Goal: Information Seeking & Learning: Learn about a topic

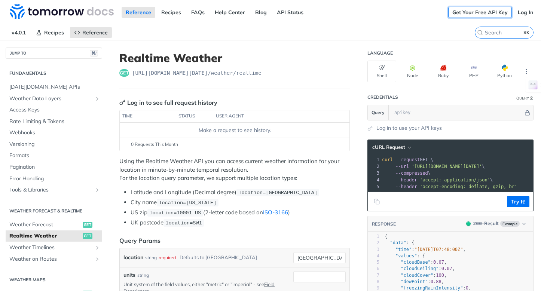
click at [475, 14] on link "Get Your Free API Key" at bounding box center [480, 12] width 64 height 11
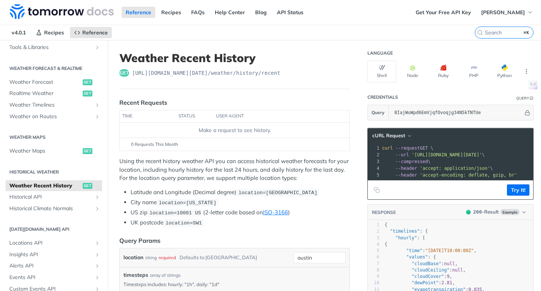
scroll to position [6, 0]
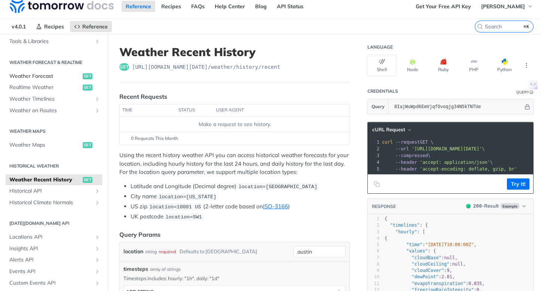
click at [42, 77] on span "Weather Forecast" at bounding box center [44, 76] width 71 height 7
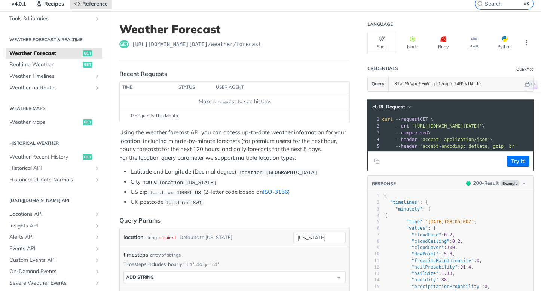
click at [301, 132] on p "Using the weather forecast API you can access up-to-date weather information fo…" at bounding box center [234, 145] width 230 height 34
click at [511, 41] on button "Python" at bounding box center [504, 43] width 29 height 22
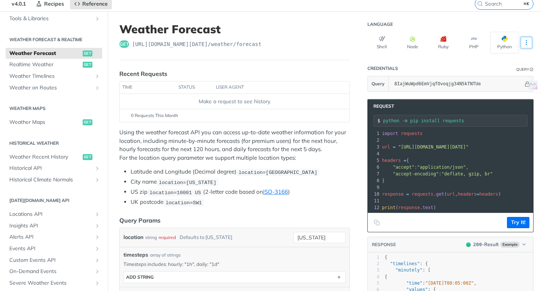
click at [525, 40] on icon "More ellipsis" at bounding box center [526, 42] width 7 height 7
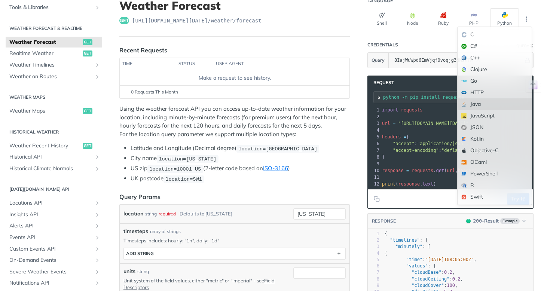
scroll to position [53, 0]
click at [489, 126] on div "JSON" at bounding box center [495, 127] width 74 height 12
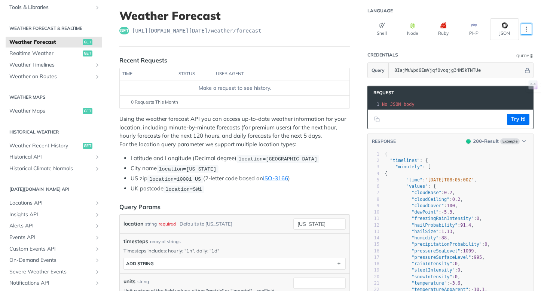
scroll to position [40, 0]
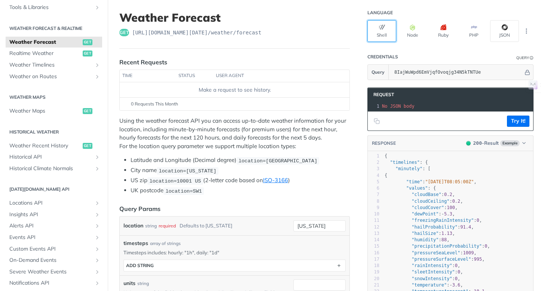
click at [384, 33] on button "Shell" at bounding box center [381, 31] width 29 height 22
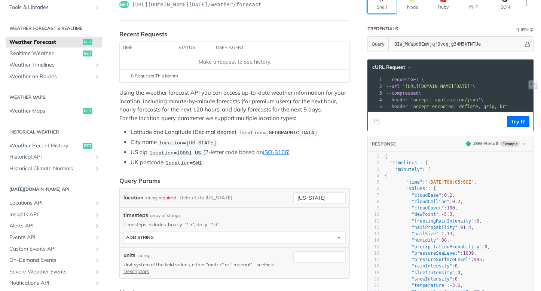
scroll to position [0, 0]
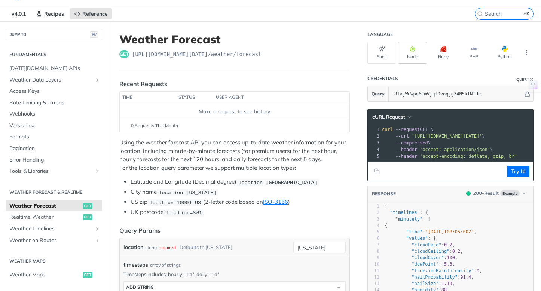
scroll to position [21, 0]
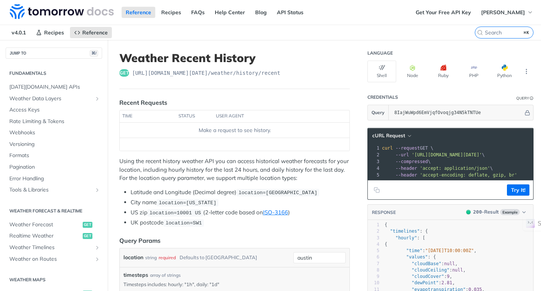
scroll to position [143, 0]
